Goal: Information Seeking & Learning: Learn about a topic

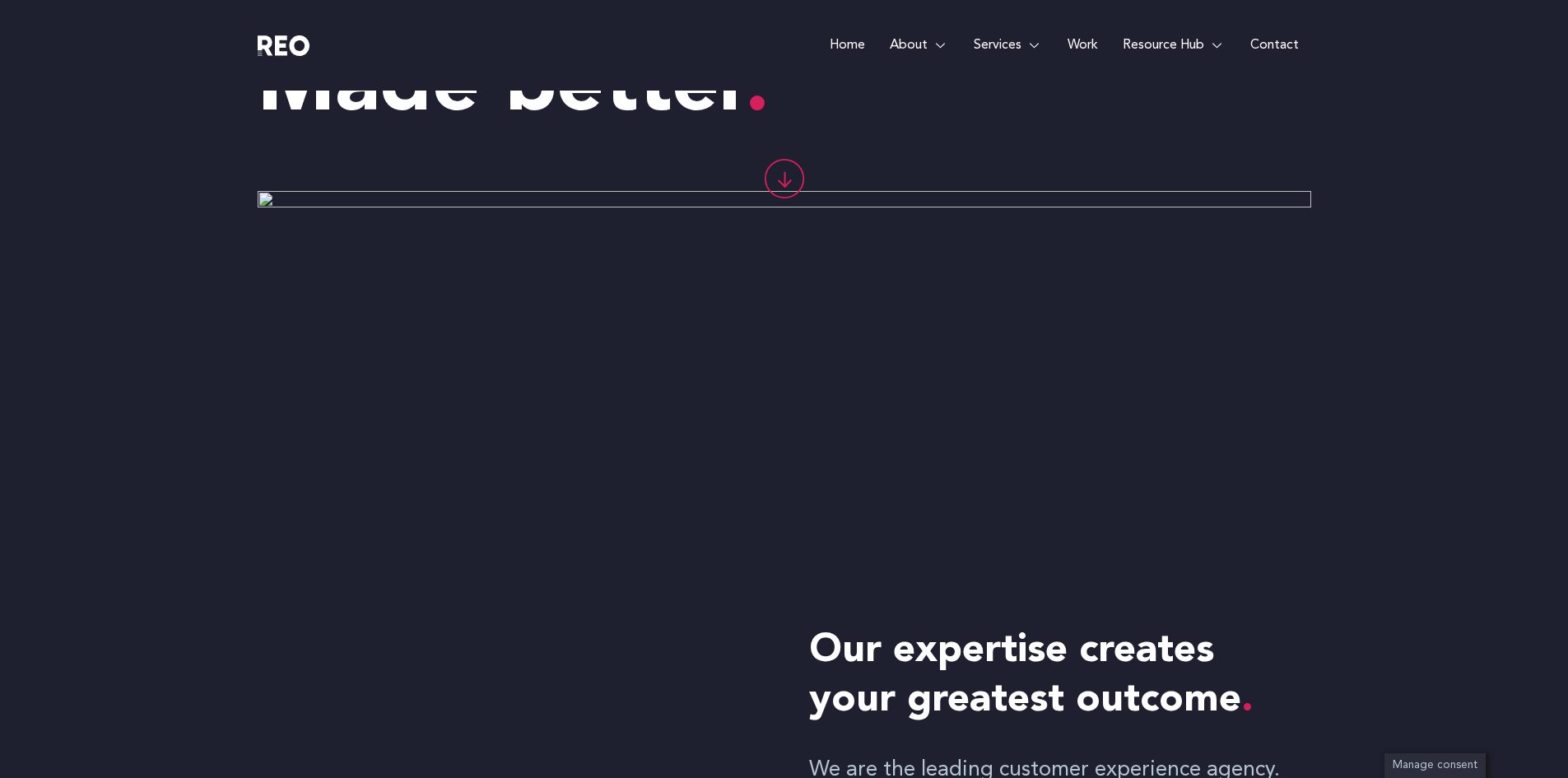
scroll to position [168, 0]
click at [782, 180] on e-page-transition at bounding box center [784, 389] width 1568 height 778
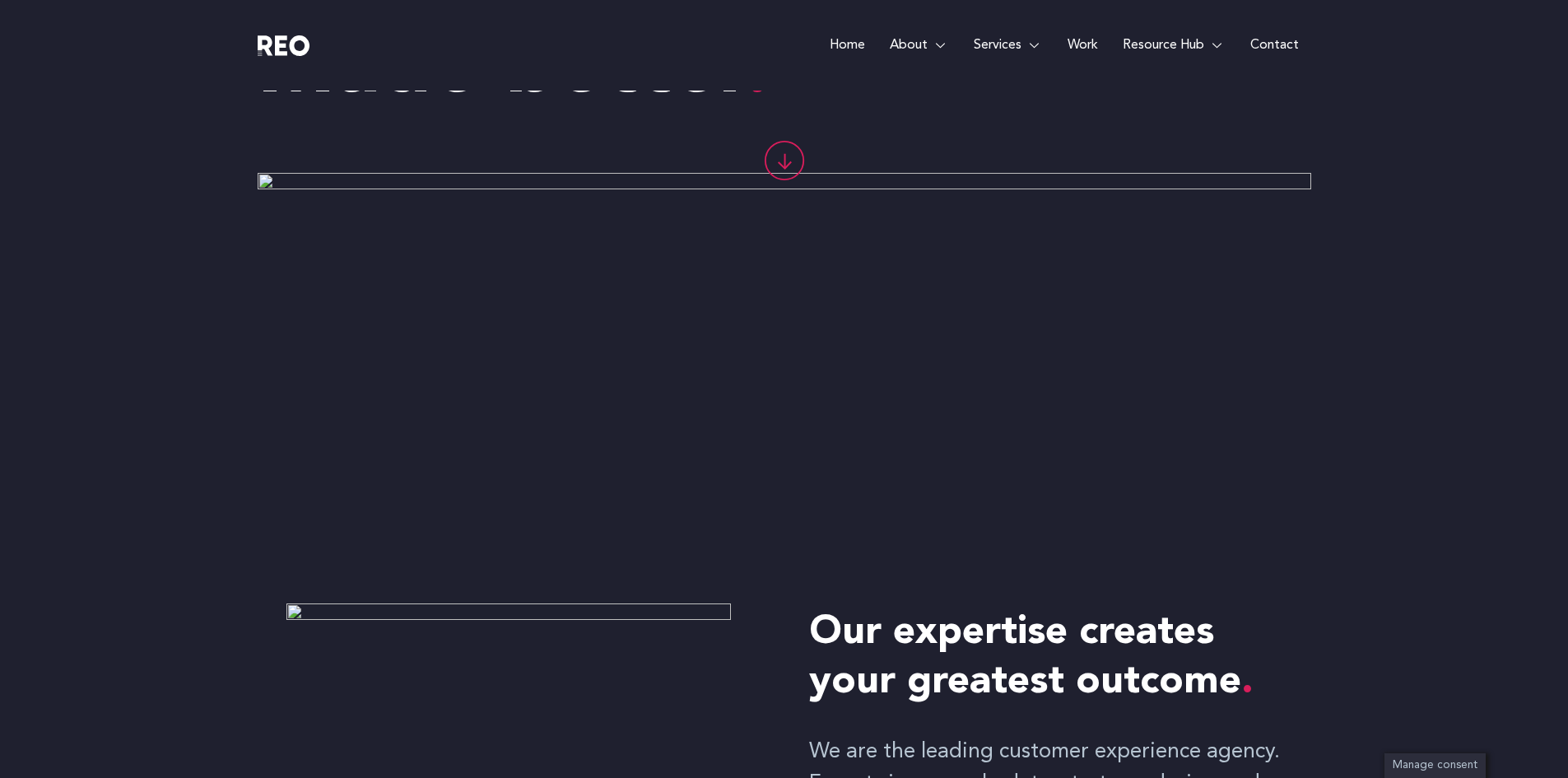
scroll to position [184, 0]
click at [995, 45] on e-page-transition at bounding box center [784, 389] width 1568 height 778
click at [914, 47] on e-page-transition at bounding box center [784, 389] width 1568 height 778
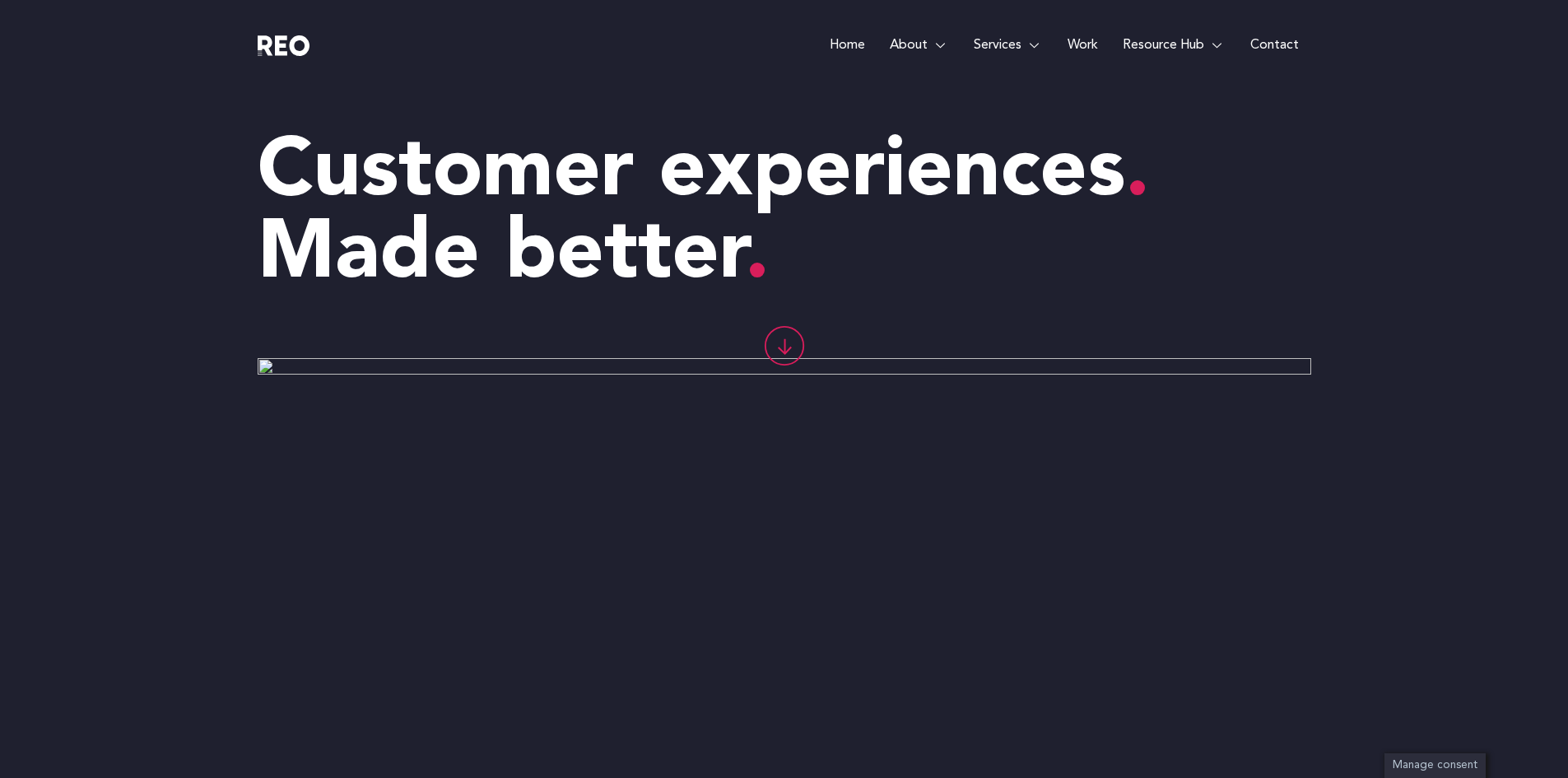
click at [928, 41] on e-page-transition at bounding box center [784, 389] width 1568 height 778
click at [916, 43] on e-page-transition at bounding box center [784, 389] width 1568 height 778
click at [1168, 45] on e-page-transition at bounding box center [784, 389] width 1568 height 778
click at [784, 350] on icon at bounding box center [784, 350] width 14 height 7
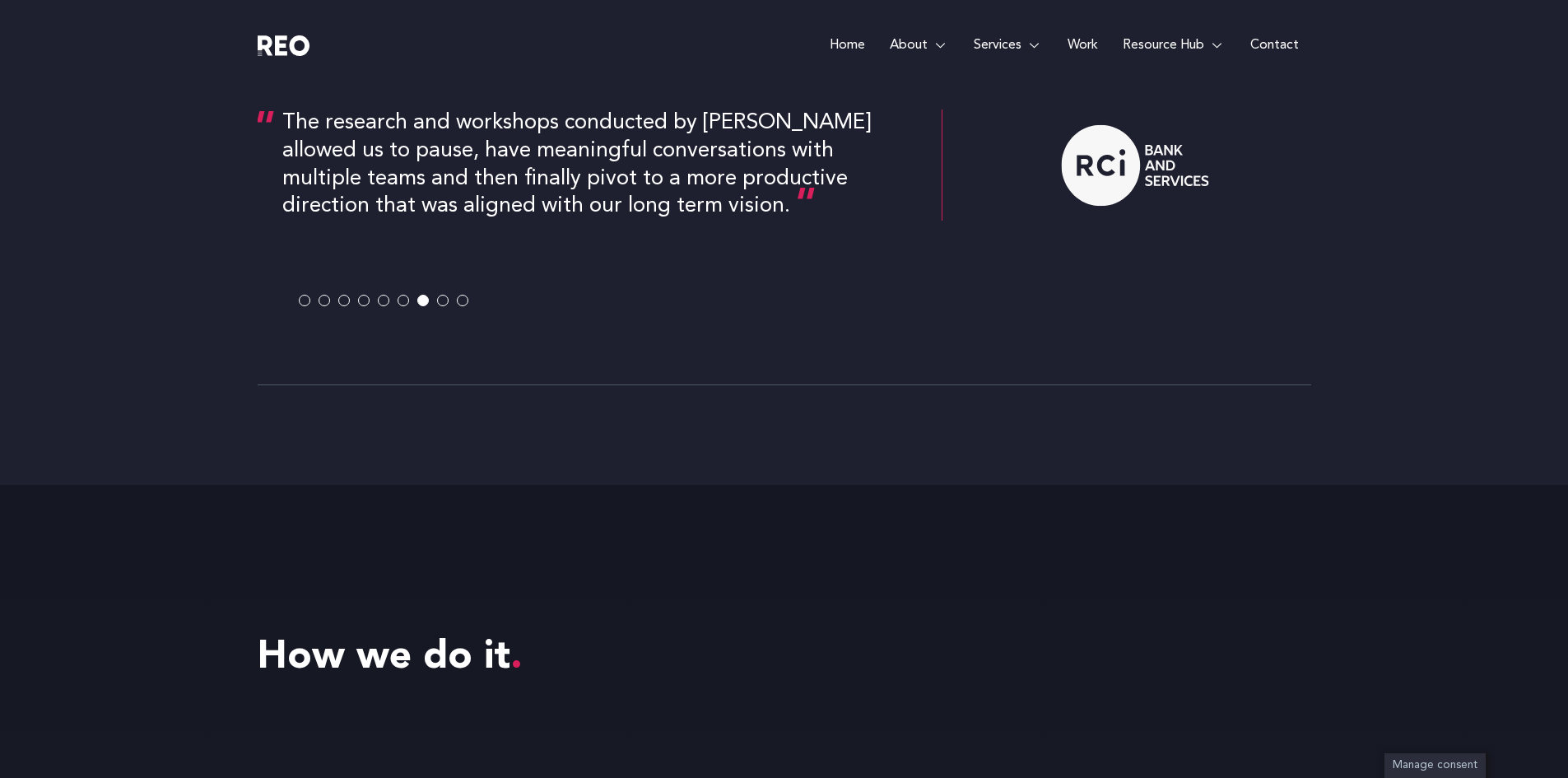
scroll to position [3239, 0]
click at [442, 300] on span at bounding box center [443, 303] width 12 height 12
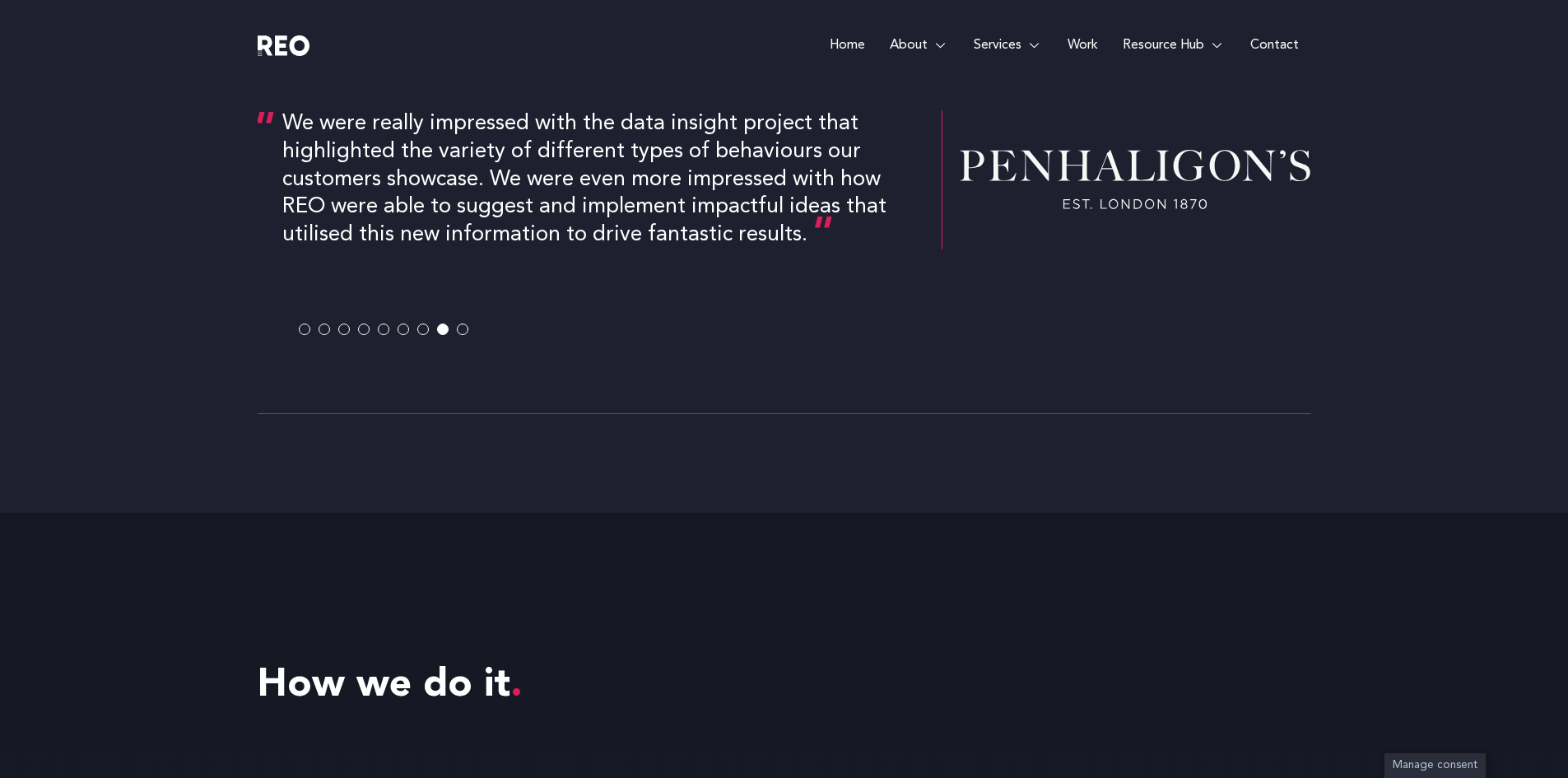
click at [464, 326] on span at bounding box center [463, 330] width 12 height 12
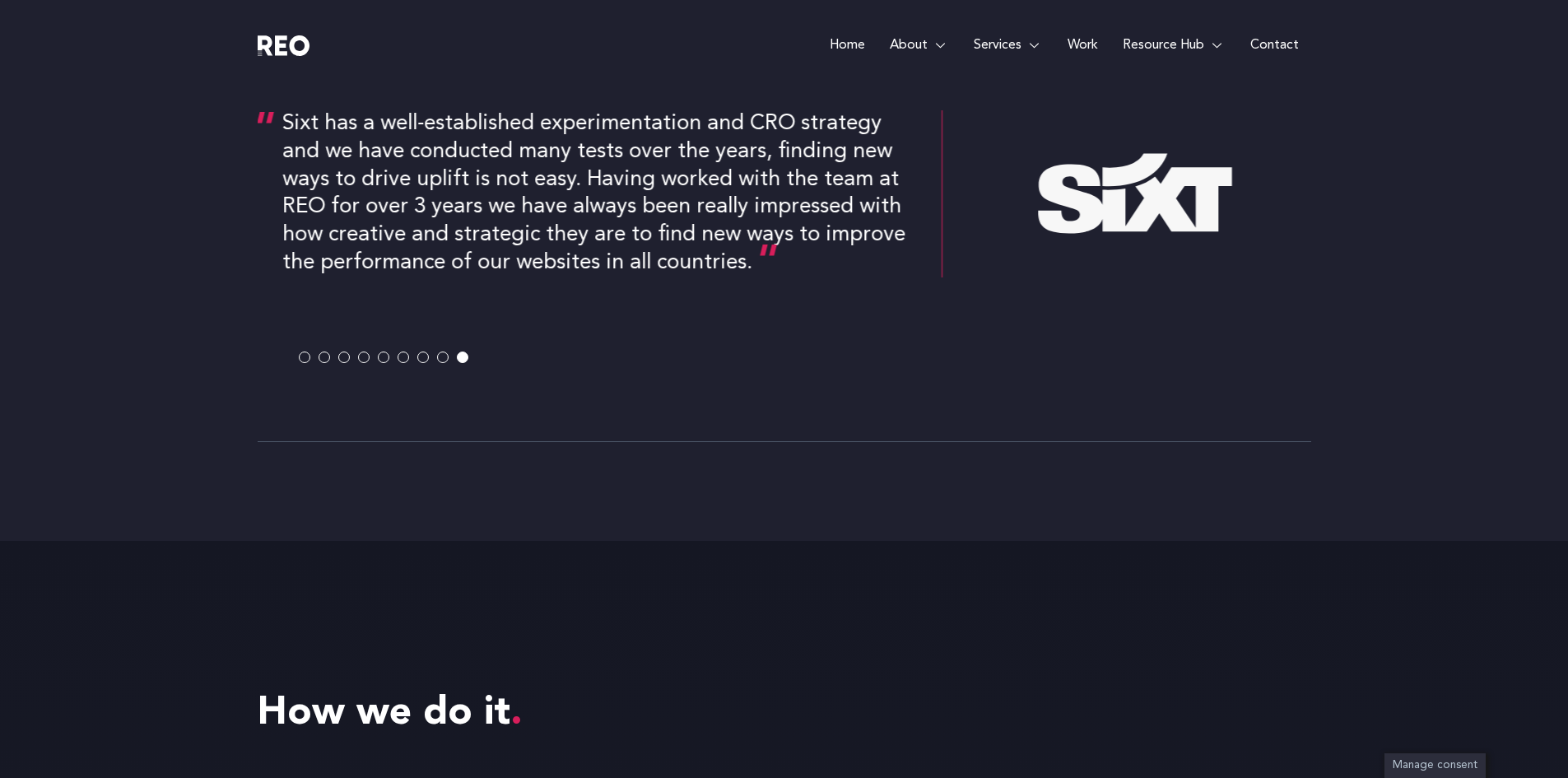
click at [317, 356] on button at bounding box center [308, 357] width 19 height 12
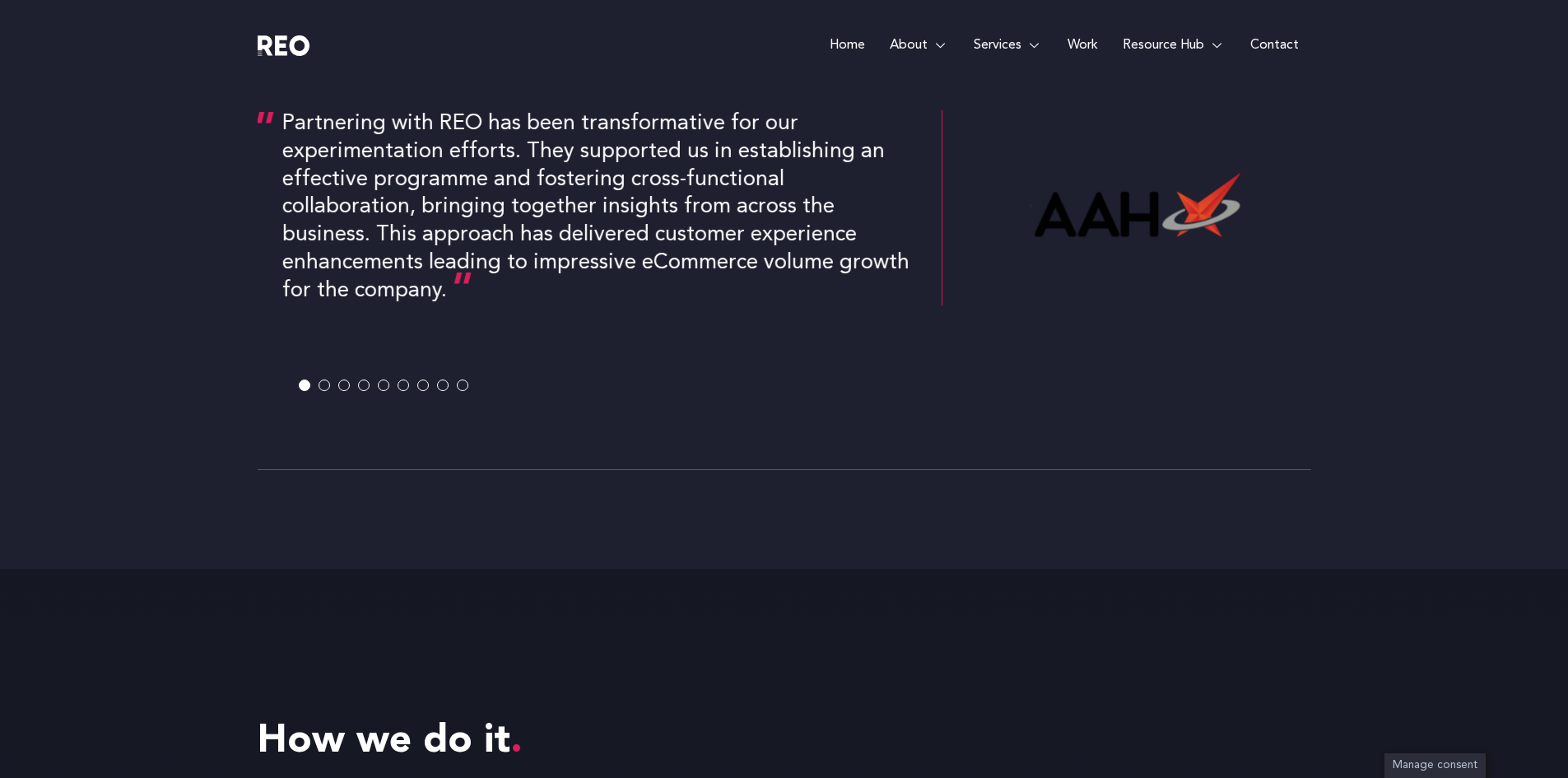
click at [320, 385] on span at bounding box center [324, 385] width 12 height 12
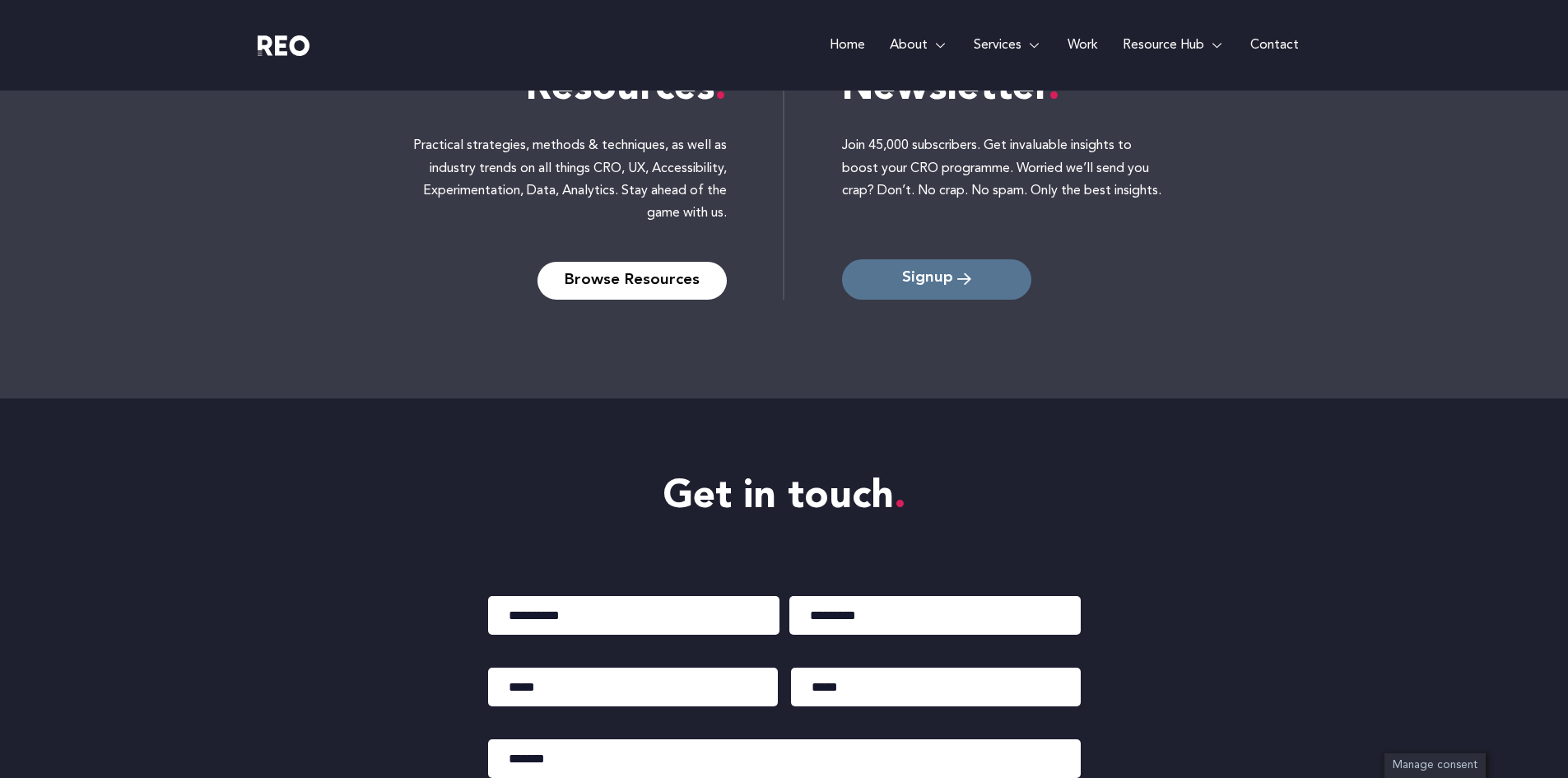
scroll to position [7448, 0]
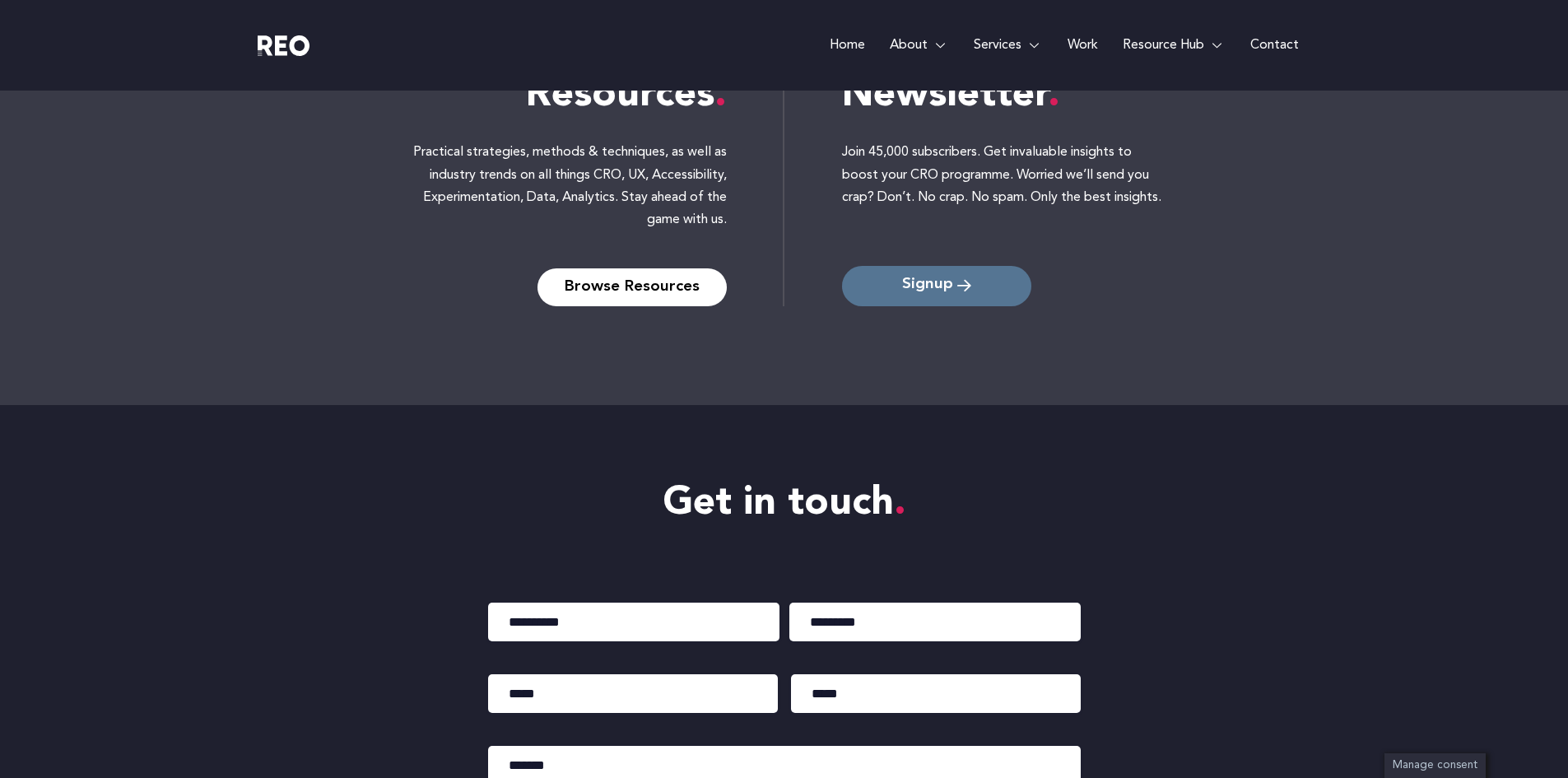
click at [926, 288] on span "Signup" at bounding box center [927, 287] width 51 height 16
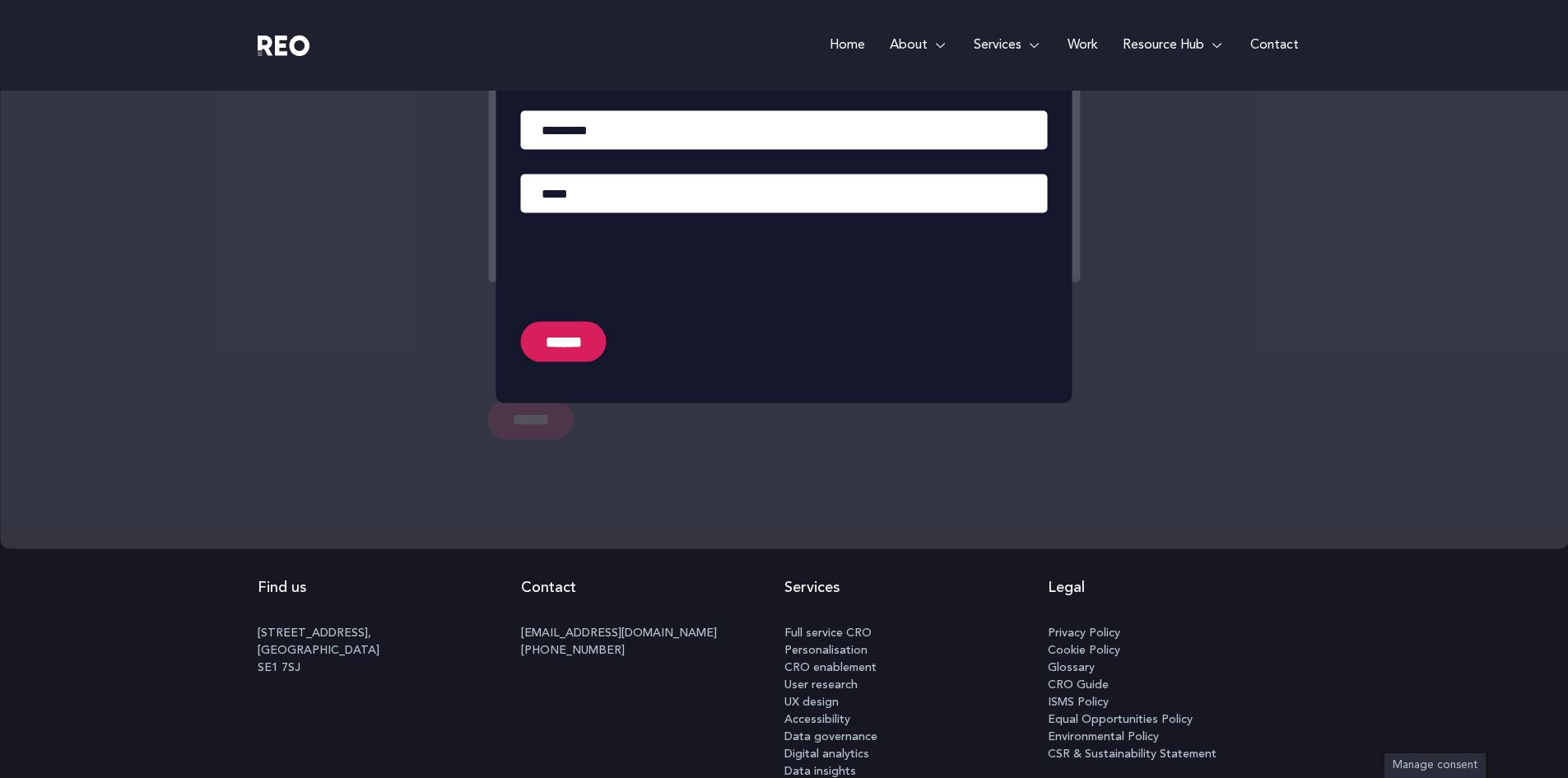
scroll to position [8230, 0]
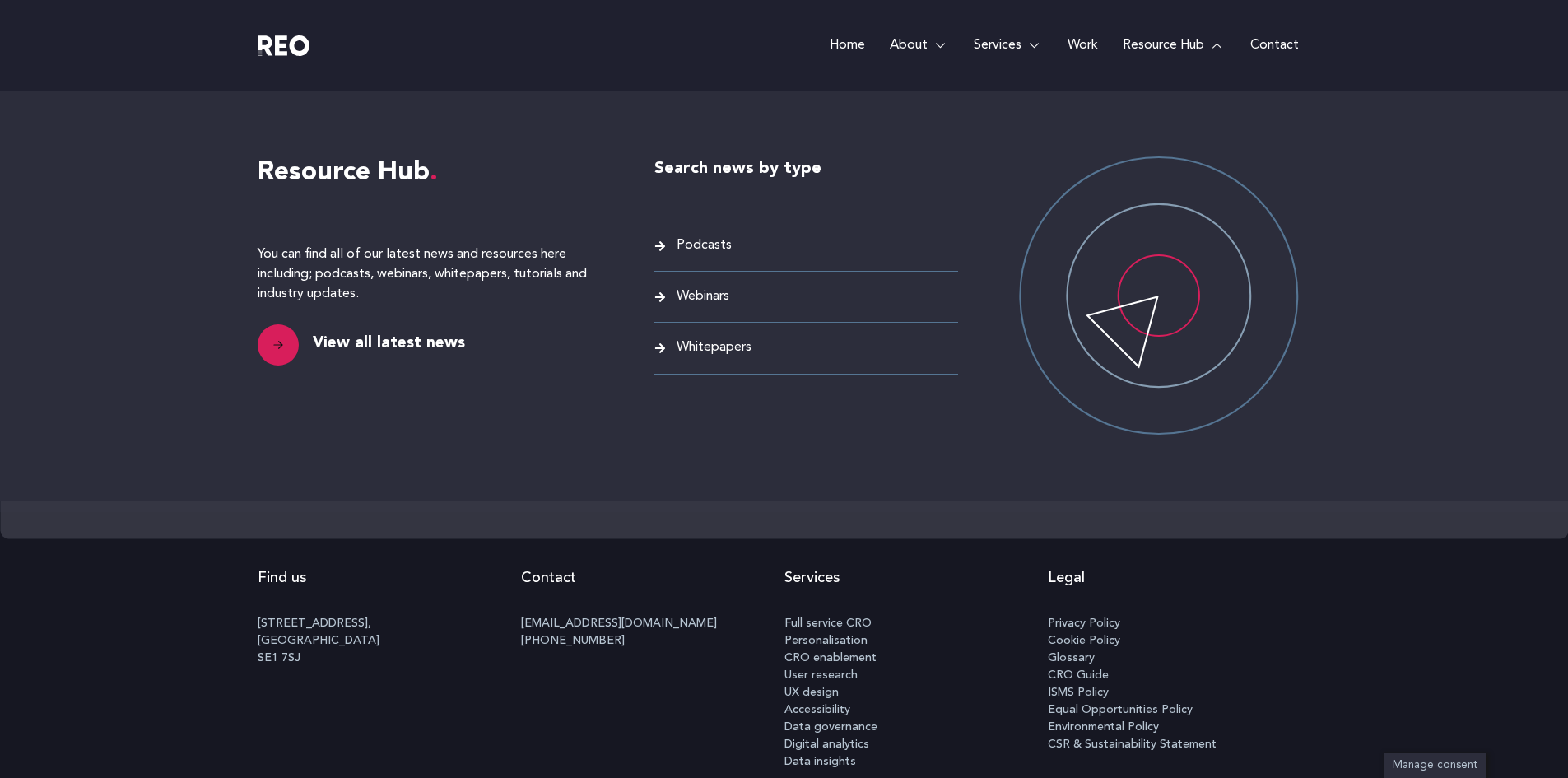
click at [431, 339] on span "View all latest news" at bounding box center [386, 343] width 156 height 26
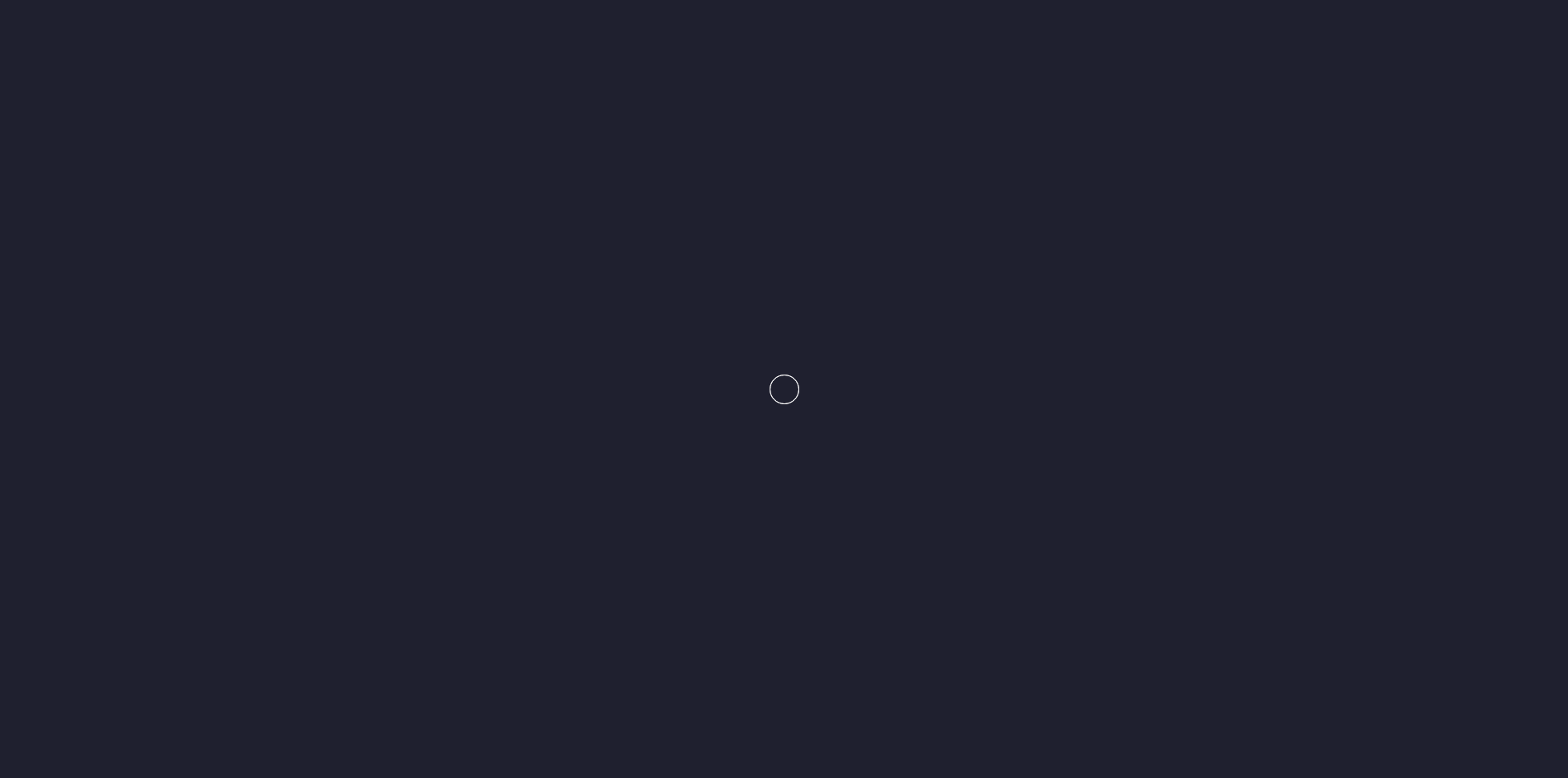
scroll to position [8286, 0]
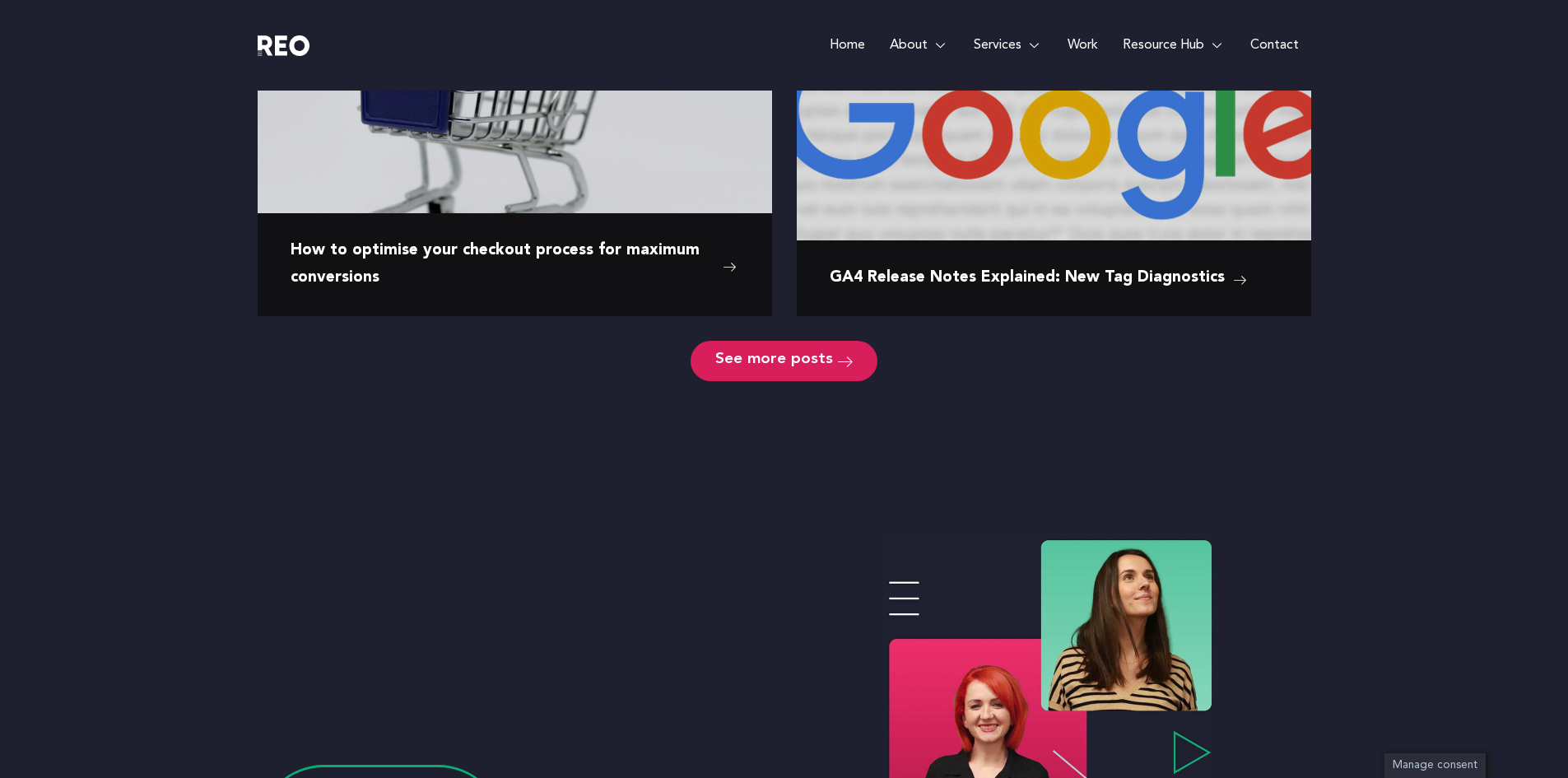
scroll to position [1290, 0]
click at [791, 362] on e-page-transition at bounding box center [784, 389] width 1568 height 778
click at [832, 356] on body "Skip to content Home About About us REO is a customer experience agency. We are…" at bounding box center [784, 662] width 1568 height 3904
click at [791, 358] on span "See more posts" at bounding box center [774, 360] width 117 height 16
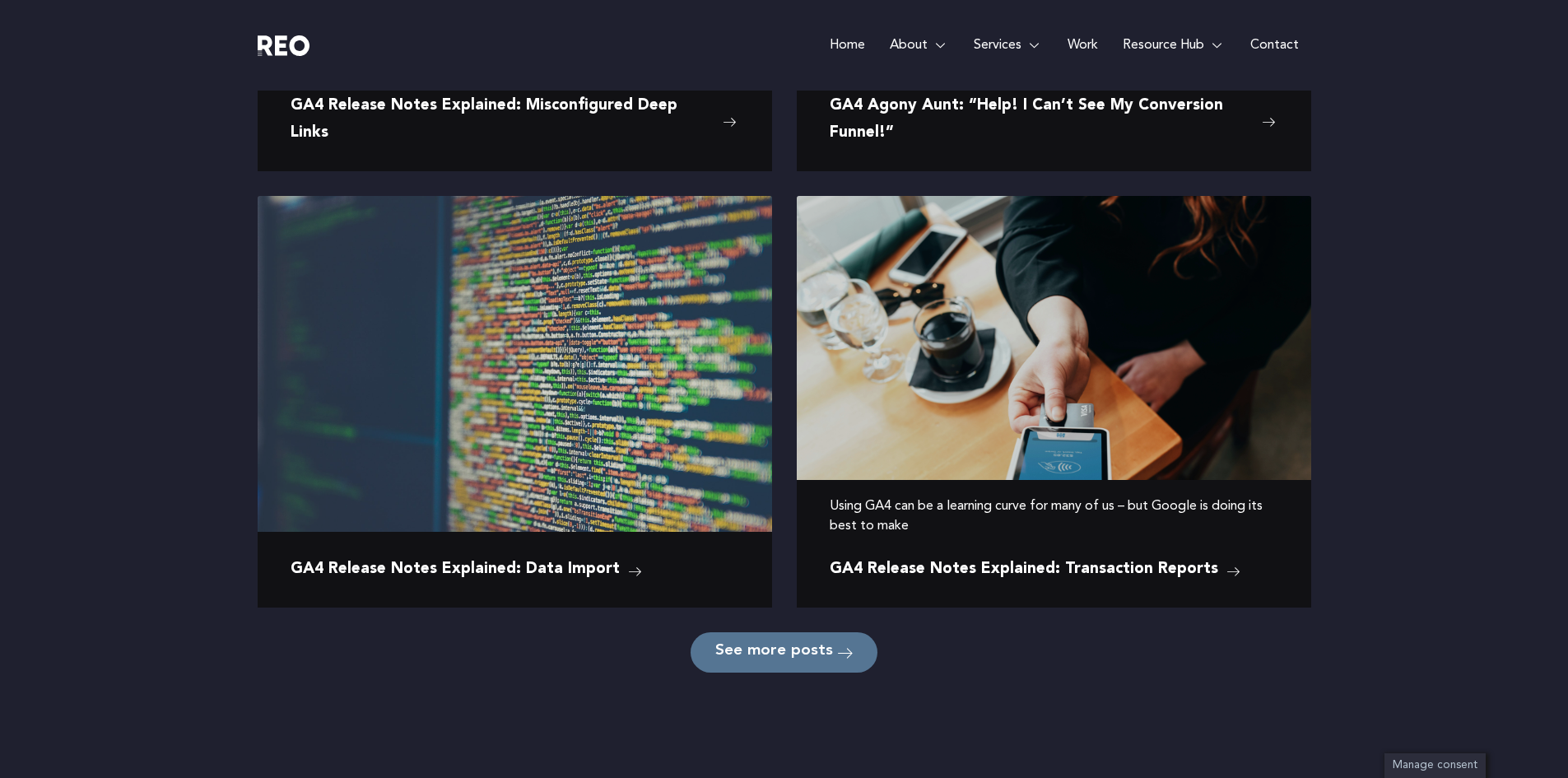
scroll to position [2186, 0]
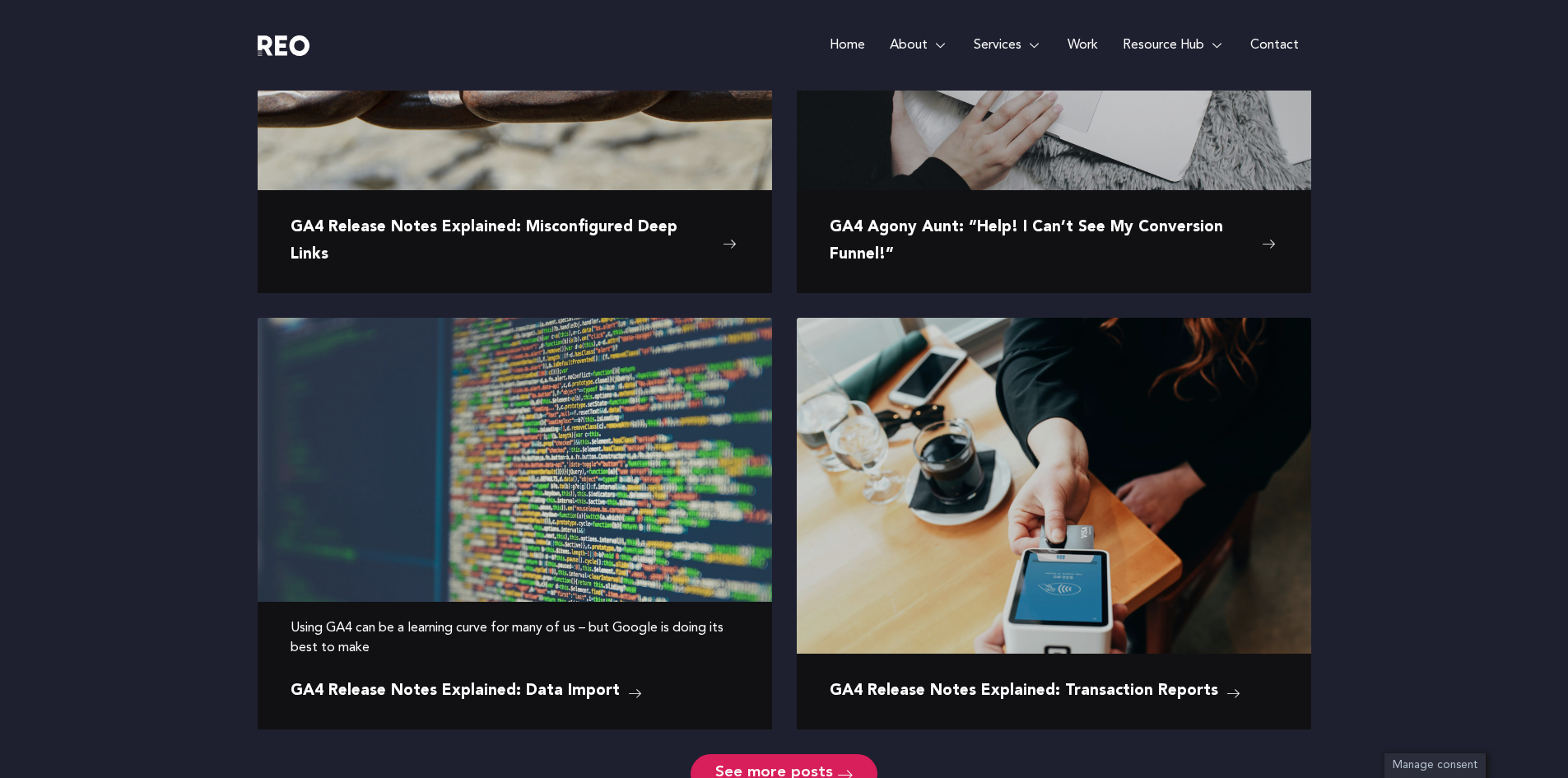
click at [594, 689] on span "GA4 Release Notes Explained: Data Import" at bounding box center [455, 691] width 329 height 26
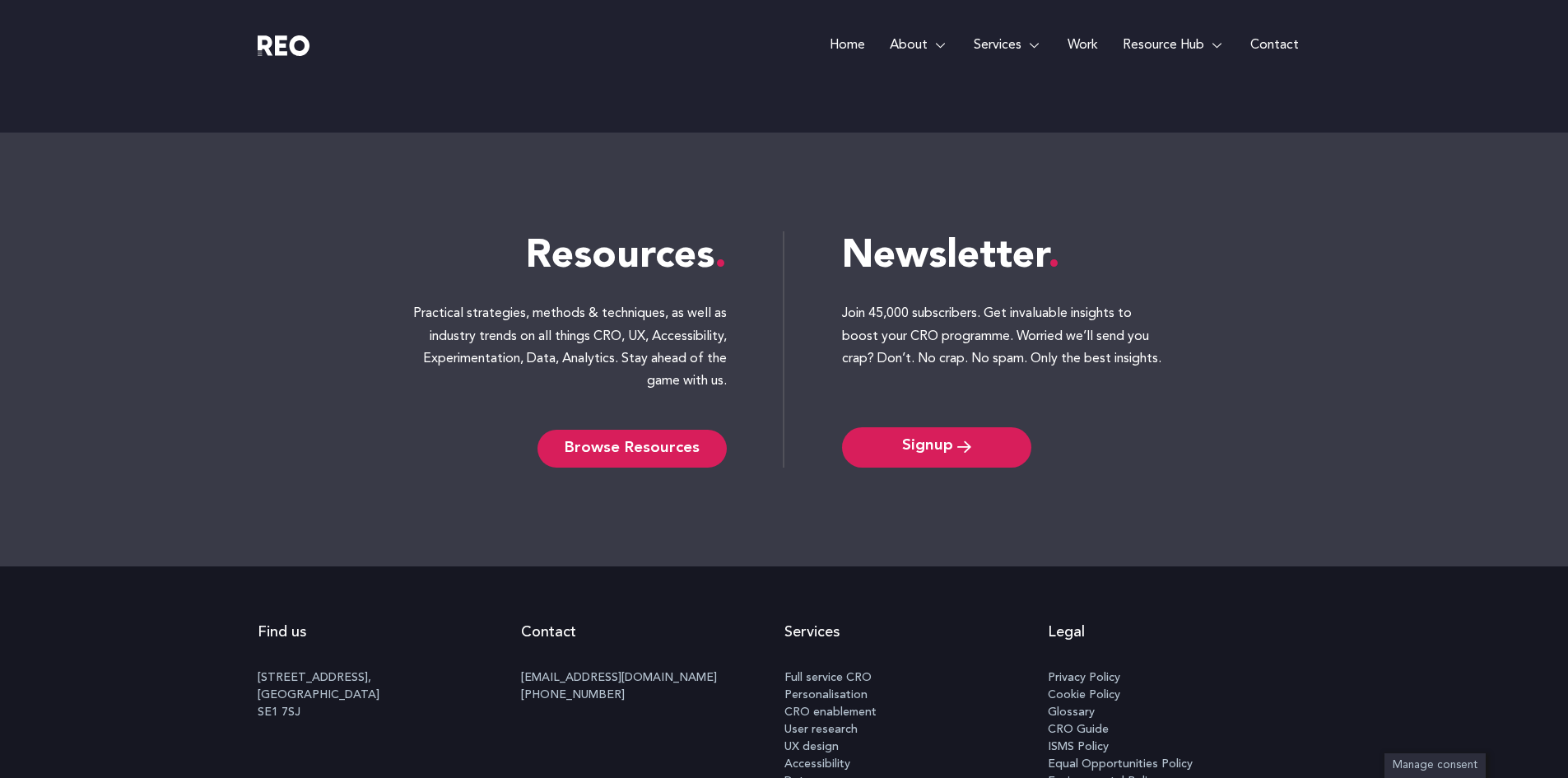
scroll to position [4065, 0]
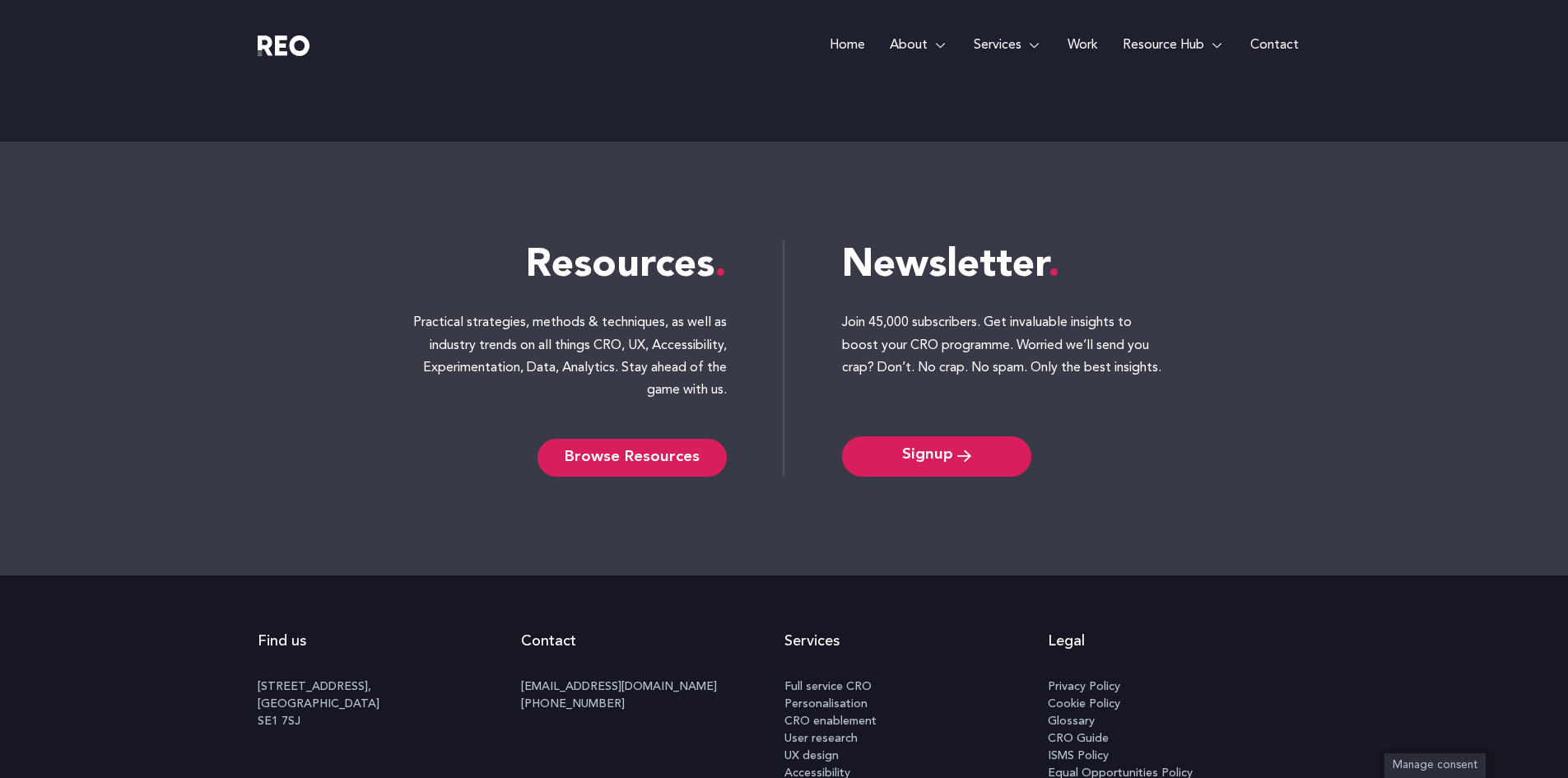
click at [643, 459] on span "Browse Resources" at bounding box center [631, 458] width 135 height 14
